Goal: Task Accomplishment & Management: Use online tool/utility

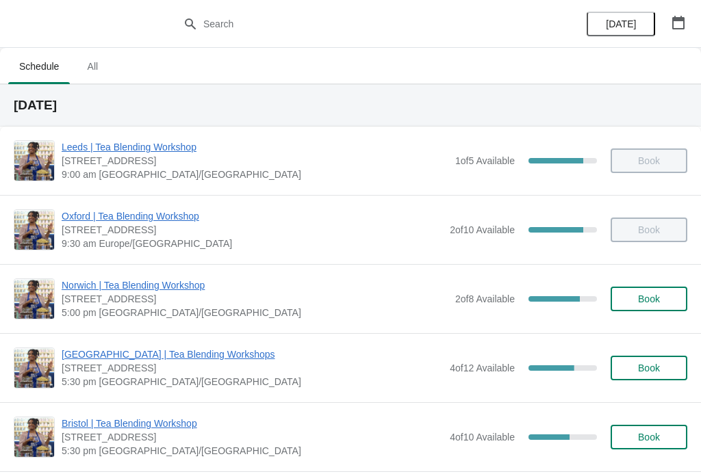
click at [162, 281] on span "Norwich | Tea Blending Workshop" at bounding box center [255, 286] width 387 height 14
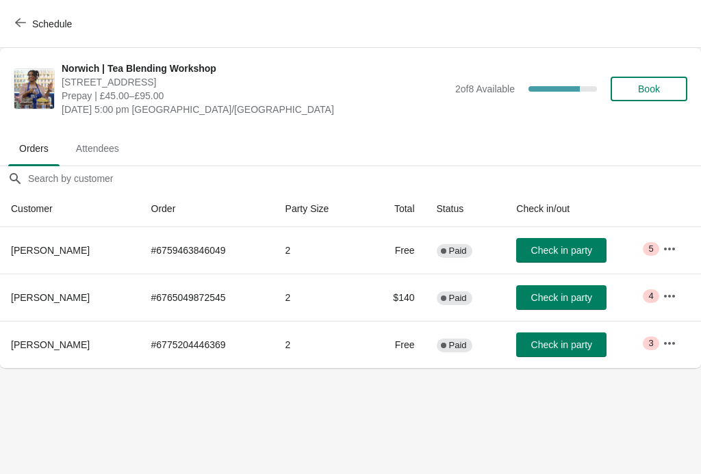
click at [554, 251] on span "Check in party" at bounding box center [561, 250] width 61 height 11
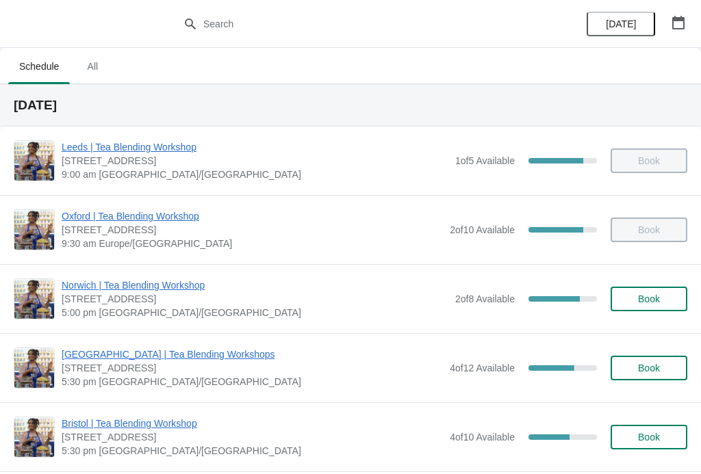
click at [194, 291] on span "Norwich | Tea Blending Workshop" at bounding box center [255, 286] width 387 height 14
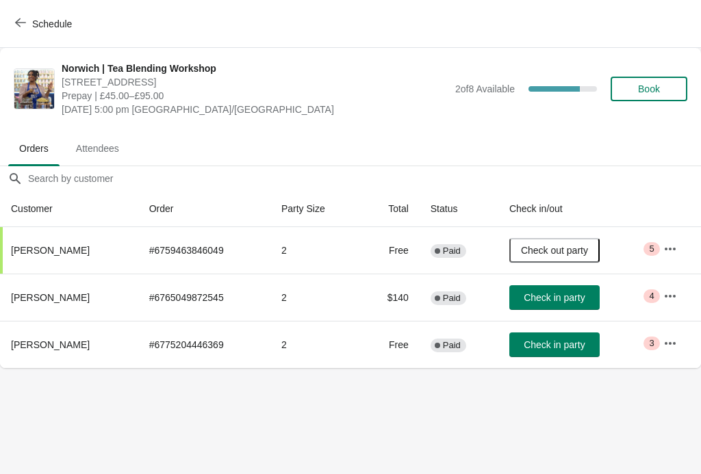
click at [552, 342] on span "Check in party" at bounding box center [554, 344] width 61 height 11
click at [665, 290] on icon "button" at bounding box center [670, 297] width 14 height 14
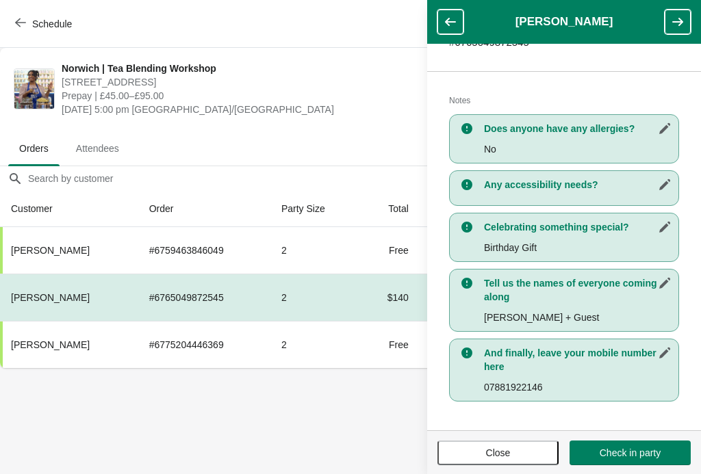
scroll to position [253, 0]
click at [530, 451] on span "Close" at bounding box center [498, 453] width 97 height 11
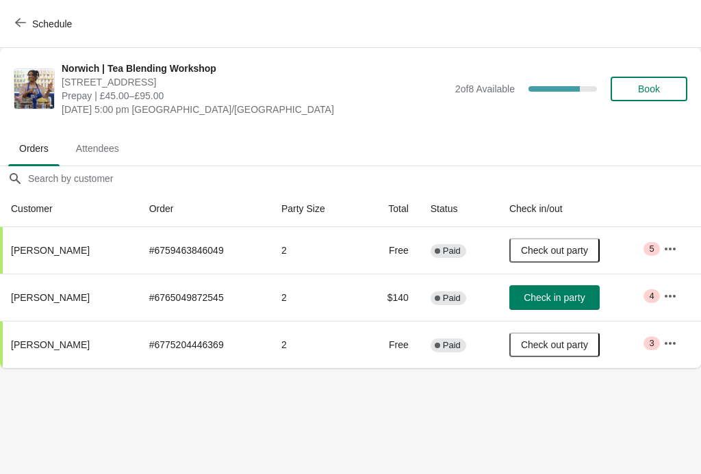
click at [680, 242] on button "button" at bounding box center [670, 249] width 25 height 25
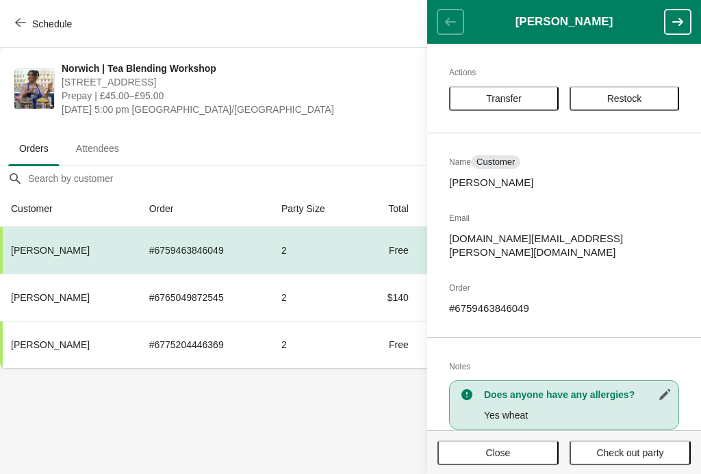
click at [349, 429] on body "Schedule [GEOGRAPHIC_DATA] | Tea Blending Workshop 9 Back Of The Inns, [GEOGRAP…" at bounding box center [350, 237] width 701 height 474
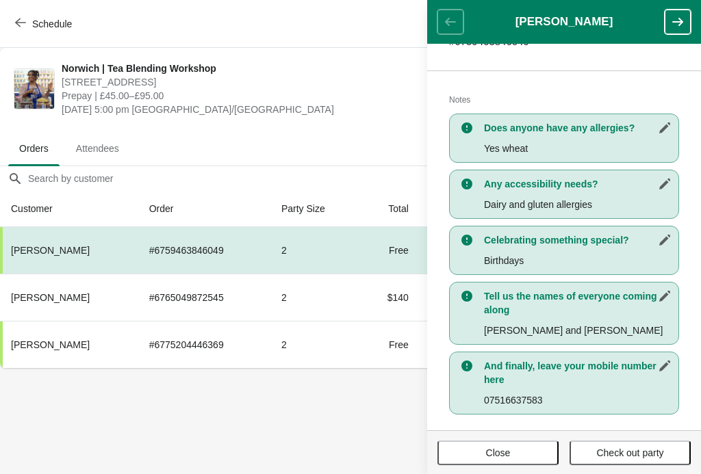
scroll to position [266, 0]
click at [238, 467] on body "Schedule [GEOGRAPHIC_DATA] | Tea Blending Workshop 9 Back Of The Inns, [GEOGRAP…" at bounding box center [350, 237] width 701 height 474
